Goal: Check status: Check status

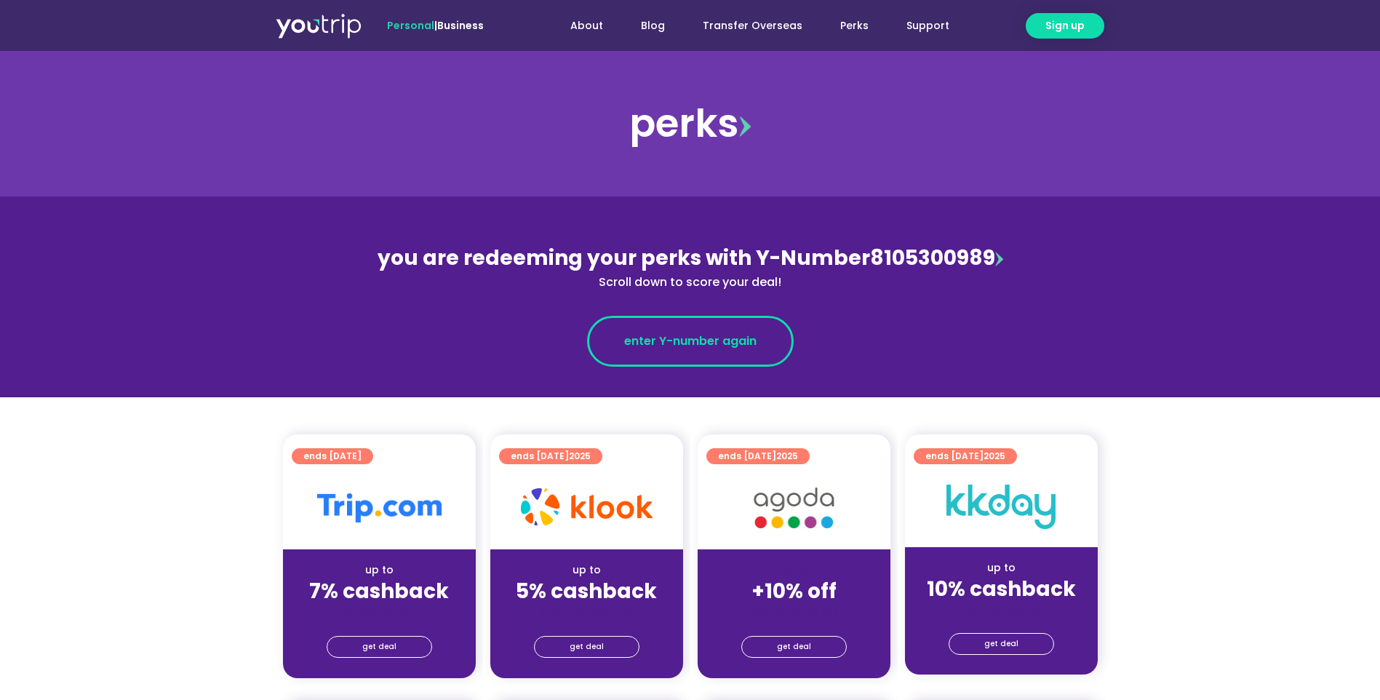
click at [714, 332] on span "enter Y-number again" at bounding box center [690, 340] width 132 height 17
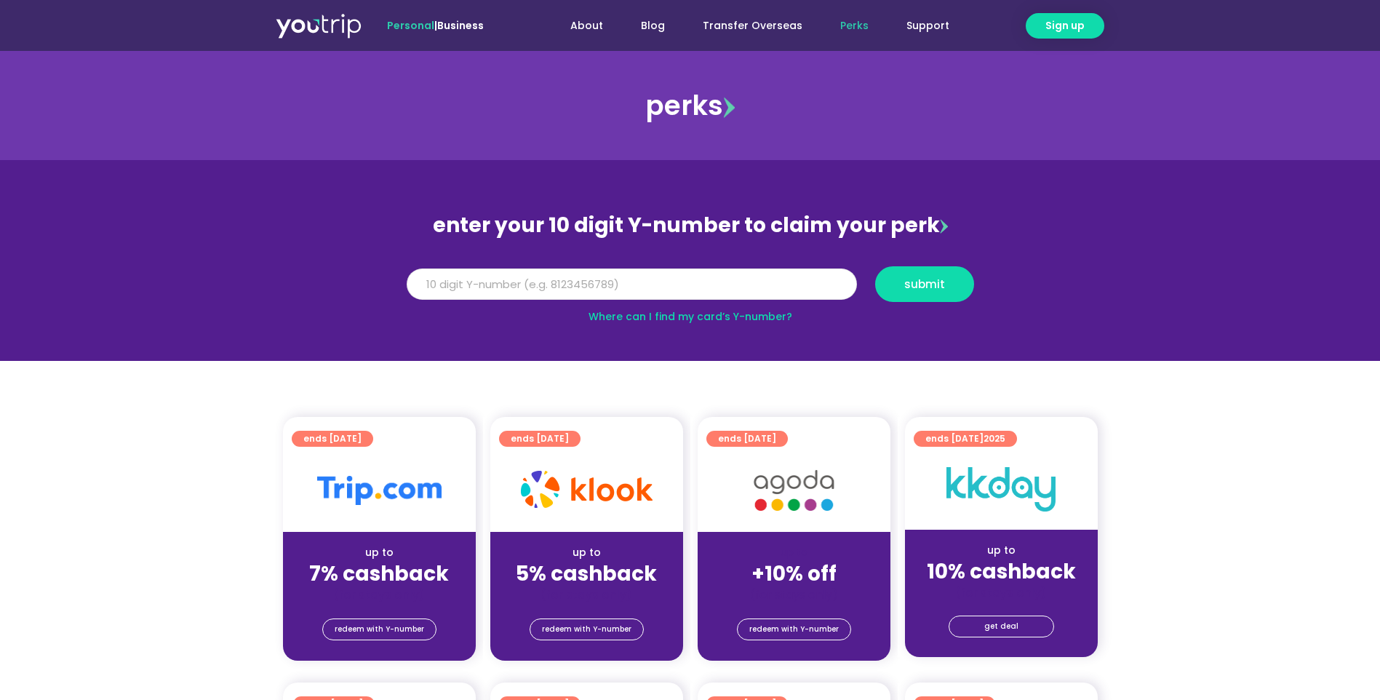
click at [668, 287] on input "Y Number" at bounding box center [632, 284] width 450 height 32
paste input "8105300989"
type input "8105300989"
click at [920, 298] on button "submit" at bounding box center [924, 284] width 99 height 36
